Goal: Navigation & Orientation: Find specific page/section

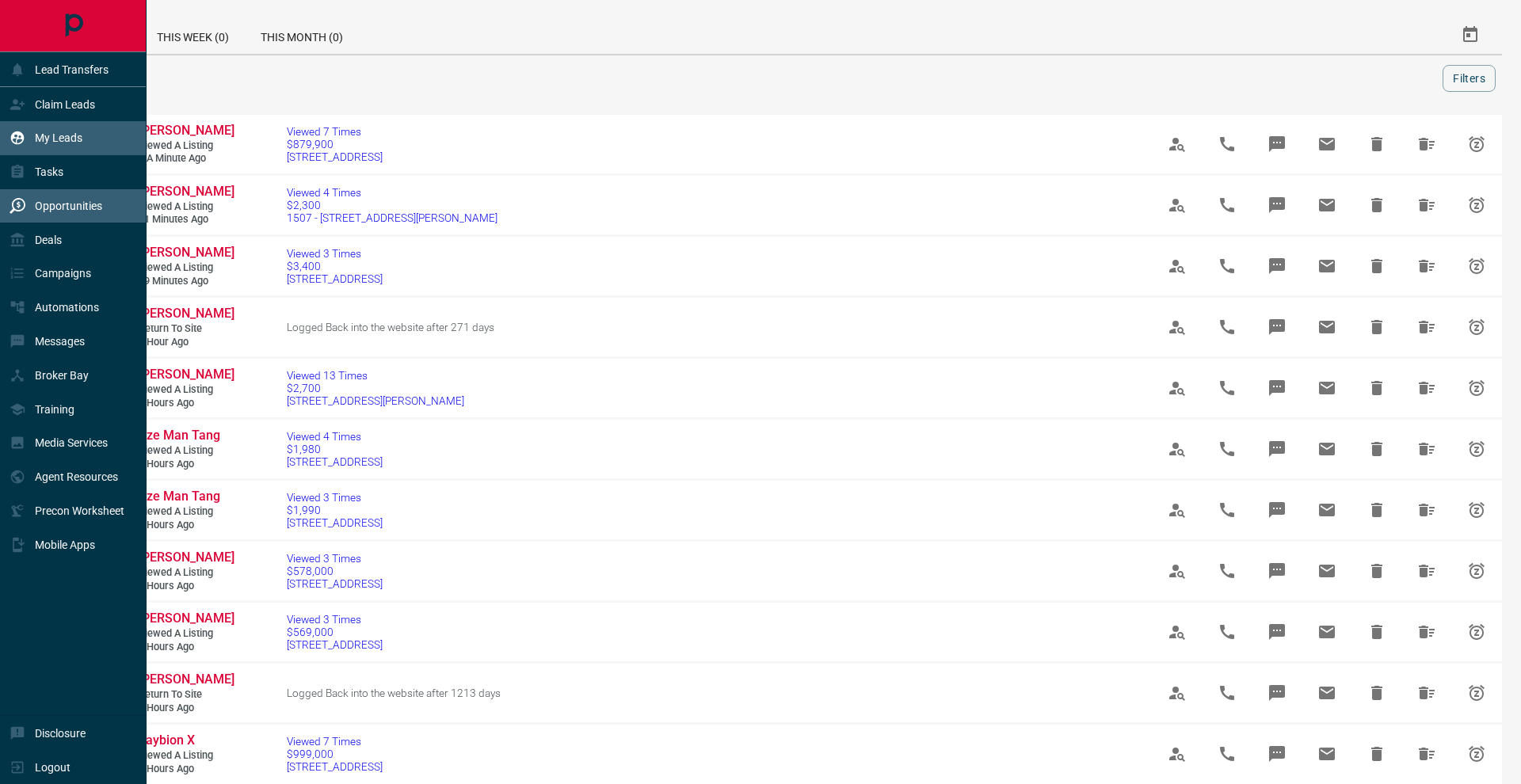
scroll to position [3, 0]
click at [20, 125] on div "My Leads" at bounding box center [47, 138] width 73 height 26
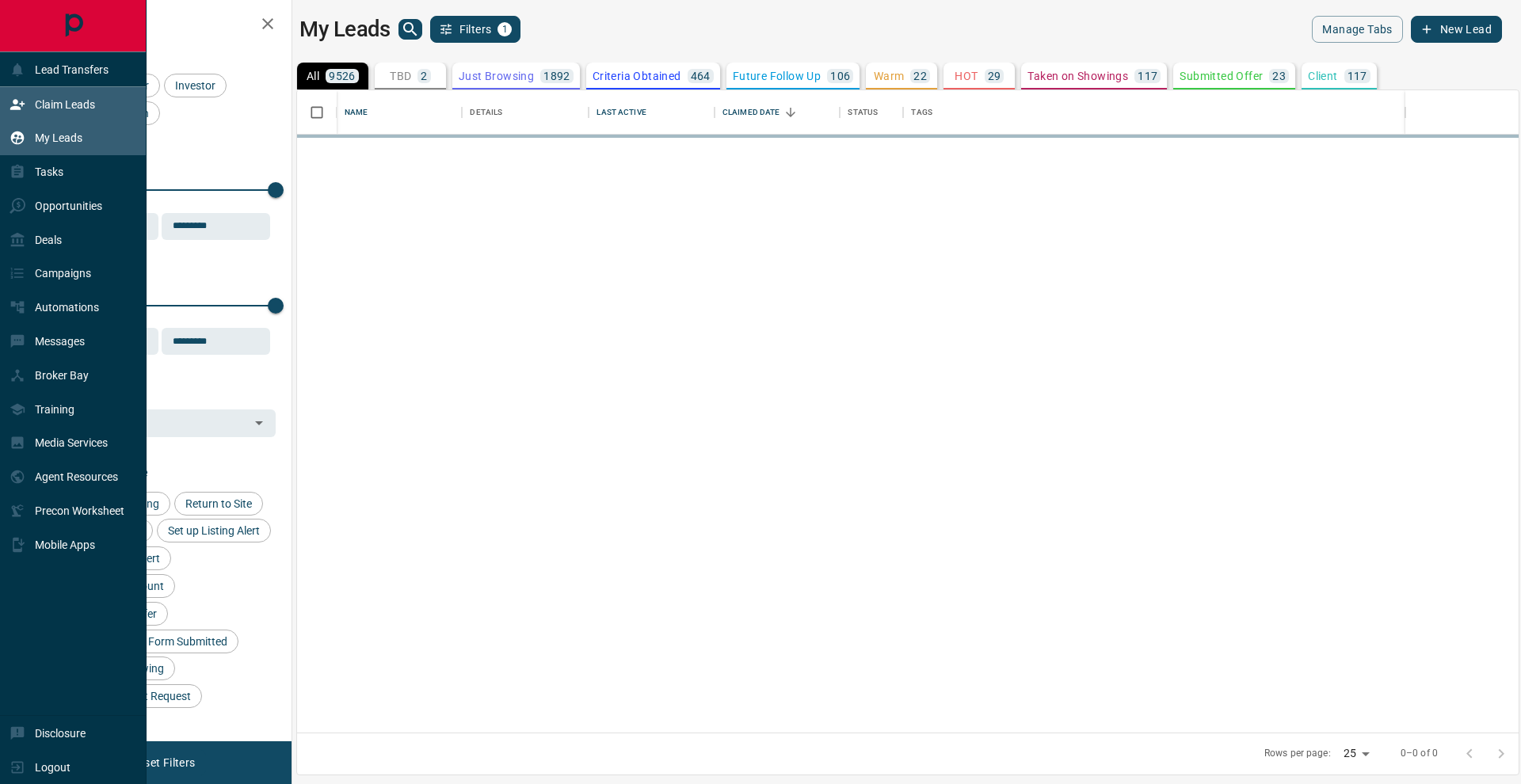
click at [51, 105] on p "Claim Leads" at bounding box center [64, 104] width 60 height 13
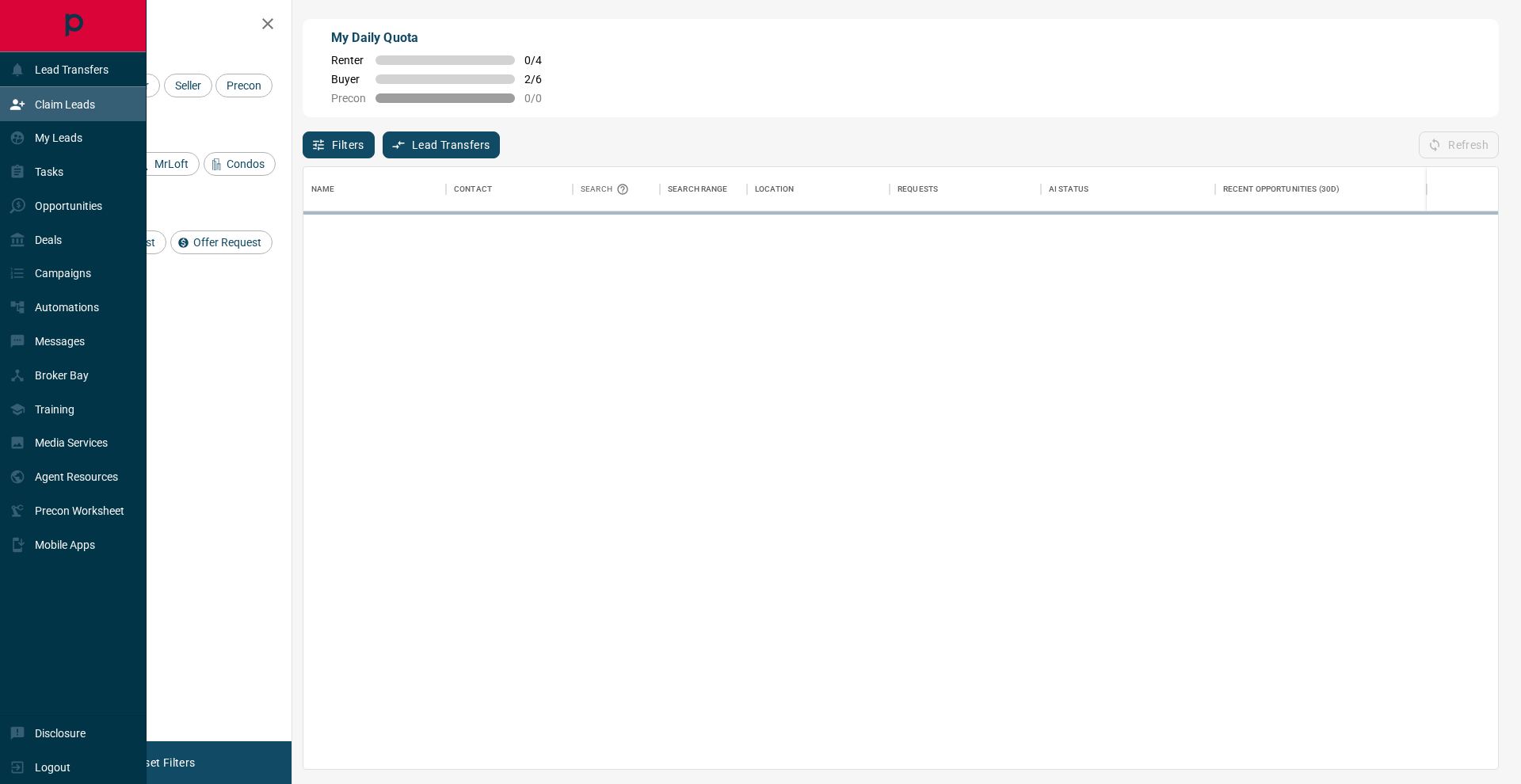
scroll to position [602, 1194]
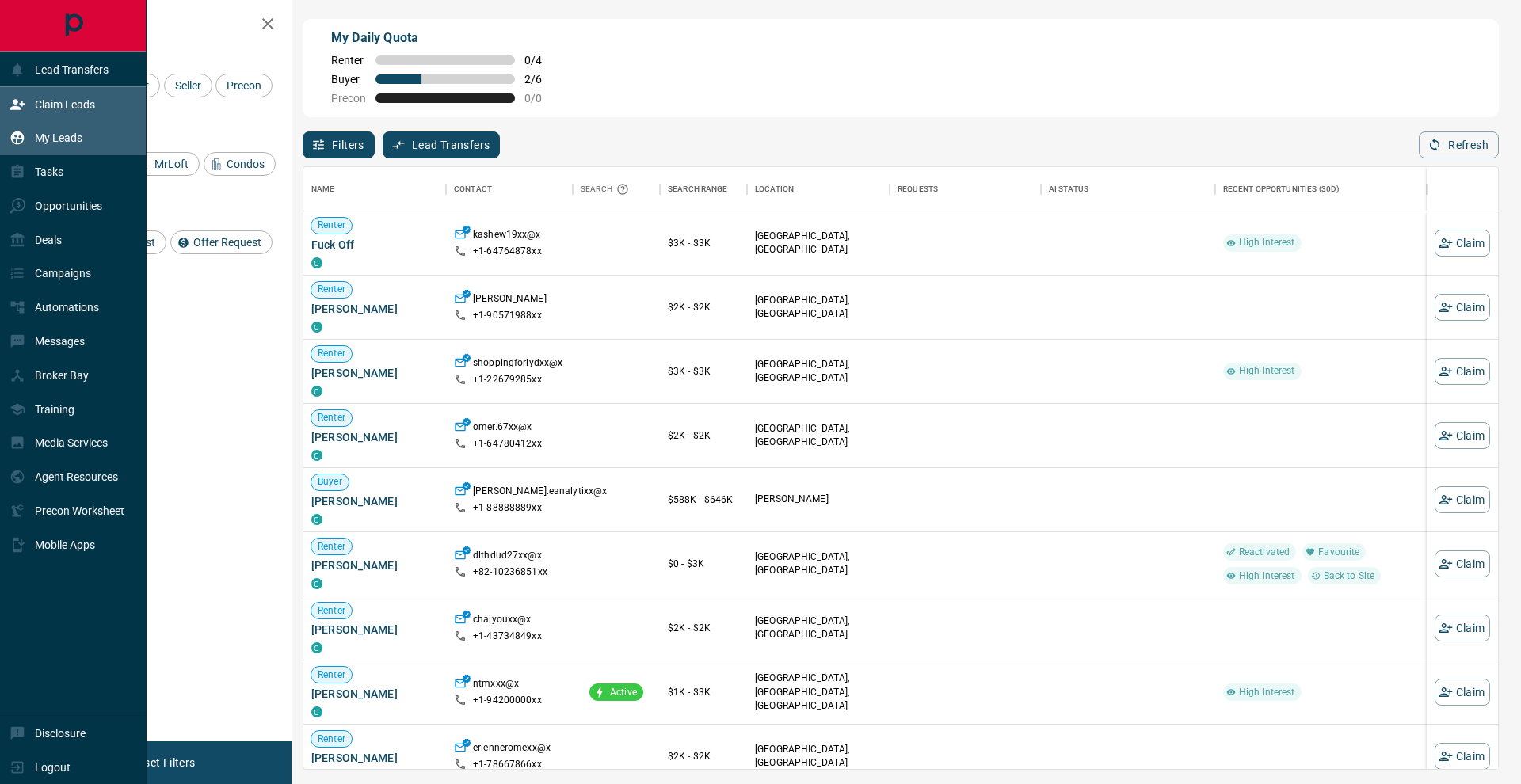
click at [17, 143] on icon at bounding box center [18, 139] width 14 height 14
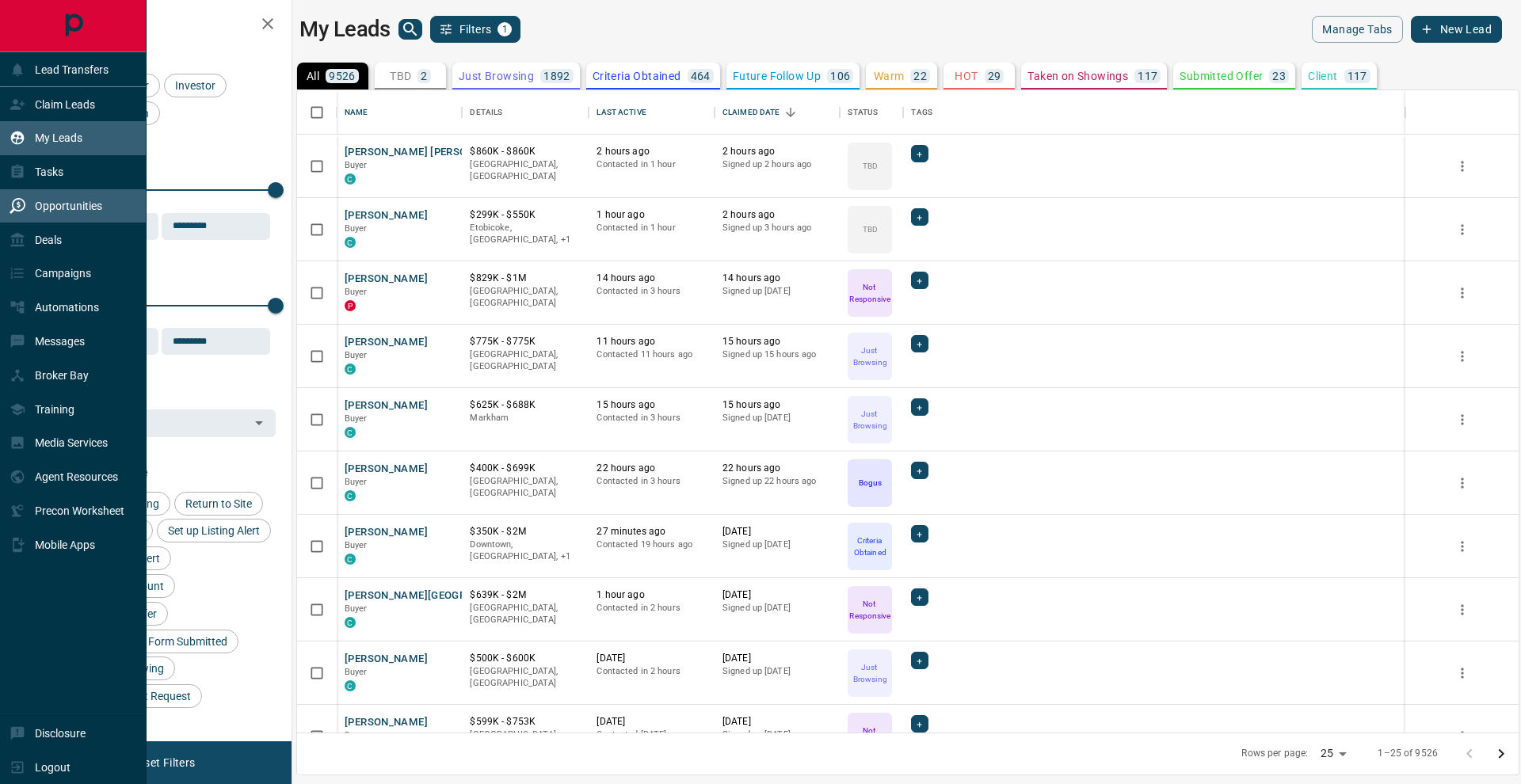
scroll to position [642, 1221]
drag, startPoint x: 42, startPoint y: 208, endPoint x: 51, endPoint y: 207, distance: 9.1
click at [42, 208] on p "Opportunities" at bounding box center [68, 206] width 67 height 13
